Goal: Task Accomplishment & Management: Use online tool/utility

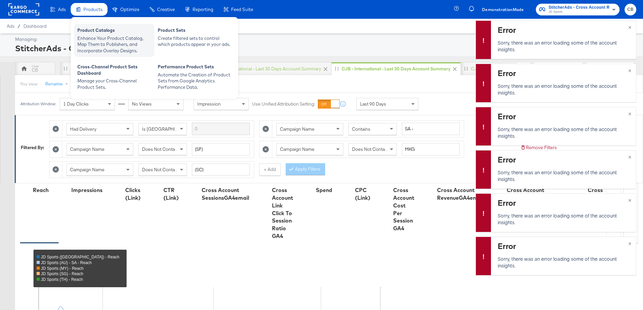
click at [96, 35] on div "Enhance Your Product Catalog, Map Them to Publishers, and Incorporate Overlay D…" at bounding box center [114, 44] width 74 height 19
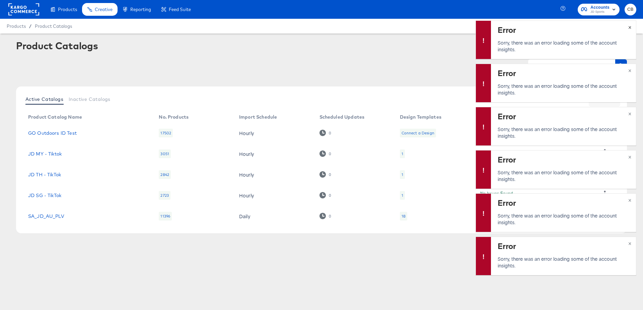
click at [630, 27] on span "×" at bounding box center [630, 27] width 3 height 8
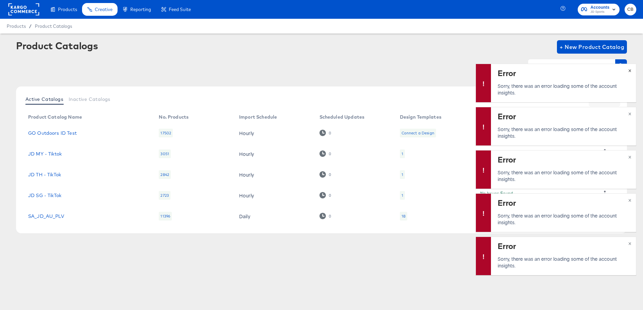
click at [630, 71] on span "×" at bounding box center [630, 70] width 3 height 8
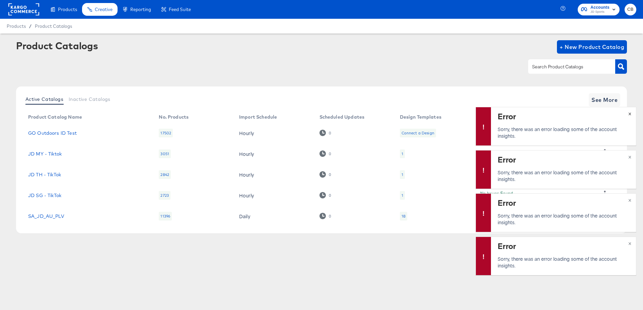
click at [631, 114] on span "×" at bounding box center [630, 113] width 3 height 8
click at [631, 158] on span "×" at bounding box center [630, 156] width 3 height 8
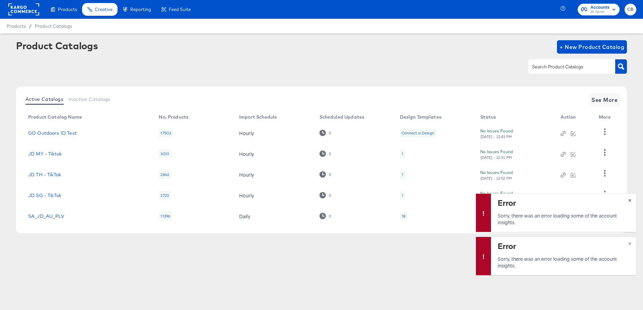
click at [630, 200] on span "×" at bounding box center [630, 200] width 3 height 8
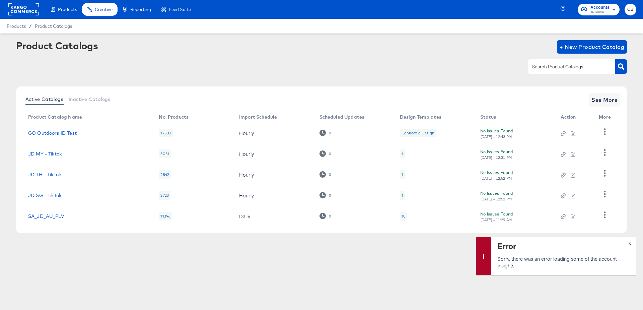
click at [631, 244] on span "×" at bounding box center [630, 243] width 3 height 8
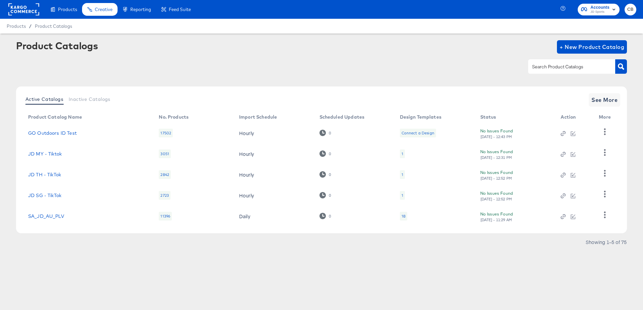
click at [543, 70] on input "text" at bounding box center [566, 67] width 71 height 8
type input "size"
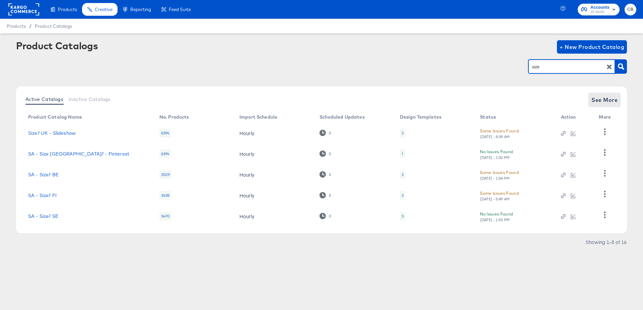
click at [605, 105] on button "See More" at bounding box center [604, 99] width 31 height 13
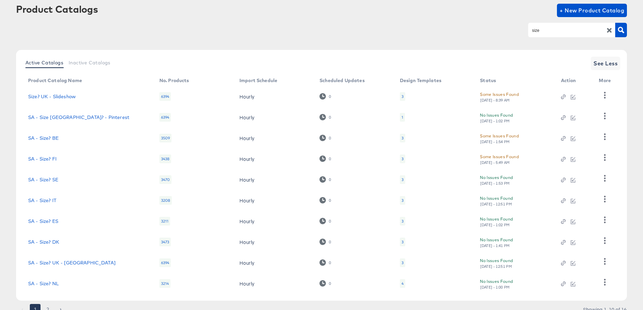
scroll to position [64, 0]
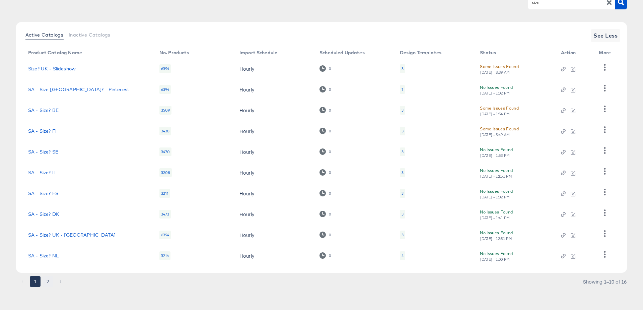
click at [47, 282] on button "2" at bounding box center [48, 281] width 11 height 11
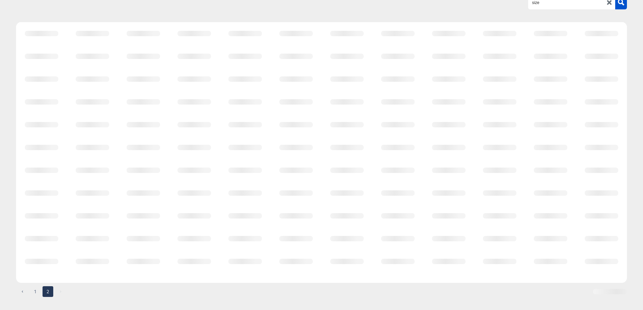
scroll to position [0, 0]
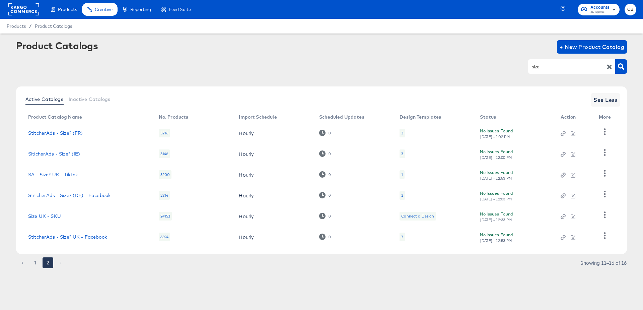
click at [78, 237] on link "StitcherAds - Size? UK - Facebook" at bounding box center [67, 236] width 79 height 5
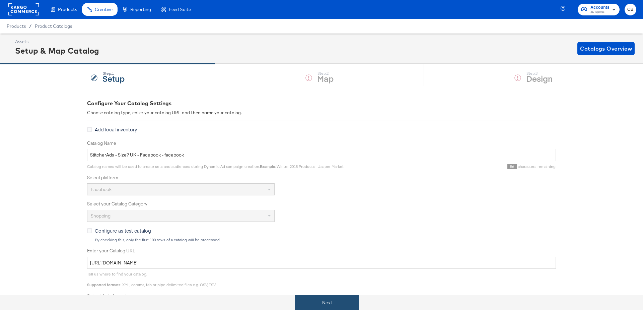
click at [322, 300] on button "Next" at bounding box center [327, 302] width 64 height 15
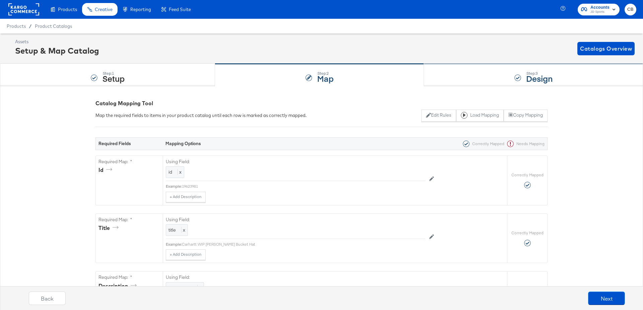
click at [467, 73] on div "Step: 3 Design" at bounding box center [533, 75] width 219 height 22
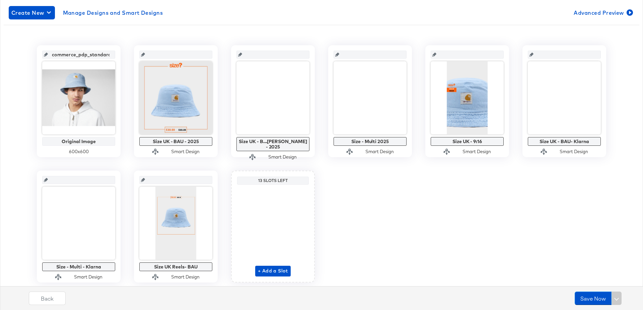
scroll to position [114, 0]
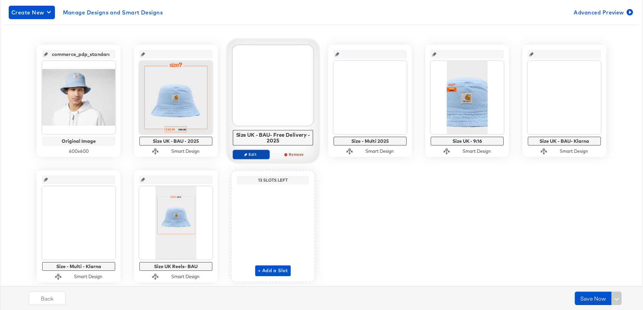
click at [245, 154] on icon "button" at bounding box center [245, 154] width 3 height 3
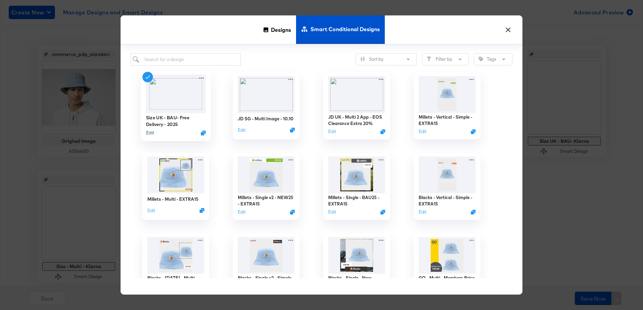
click at [151, 132] on button "Edit" at bounding box center [150, 133] width 8 height 6
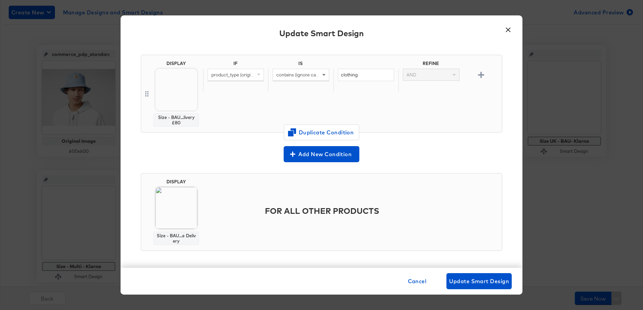
scroll to position [0, 0]
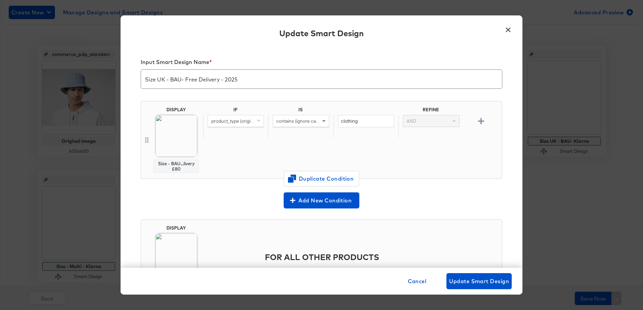
click at [509, 31] on button "×" at bounding box center [508, 28] width 12 height 12
